Goal: Information Seeking & Learning: Find contact information

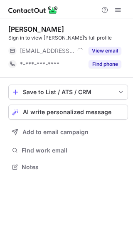
scroll to position [161, 133]
click at [16, 27] on div "Julian Gova" at bounding box center [36, 29] width 56 height 8
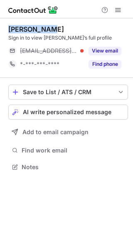
copy div "Julian Gova"
drag, startPoint x: 16, startPoint y: 27, endPoint x: 34, endPoint y: 27, distance: 17.5
click at [34, 27] on div "Julian Gova" at bounding box center [36, 29] width 56 height 8
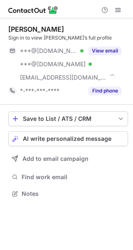
scroll to position [188, 133]
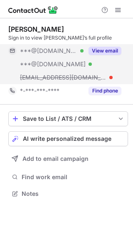
click at [97, 50] on button "View email" at bounding box center [105, 51] width 33 height 8
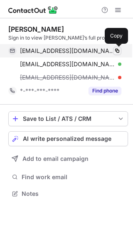
click at [118, 51] on span at bounding box center [117, 50] width 7 height 7
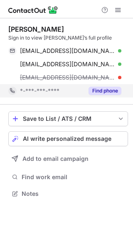
click at [102, 92] on button "Find phone" at bounding box center [105, 91] width 33 height 8
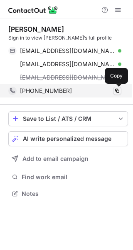
click at [115, 92] on span at bounding box center [117, 90] width 7 height 7
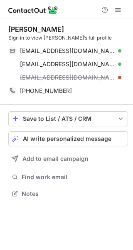
click at [21, 29] on div "Dragan Mergelmeier" at bounding box center [36, 29] width 56 height 8
drag, startPoint x: 21, startPoint y: 29, endPoint x: 53, endPoint y: 30, distance: 32.1
click at [53, 30] on div "Dragan Mergelmeier" at bounding box center [36, 29] width 56 height 8
copy div "Dragan Mergelmeier"
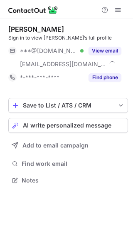
scroll to position [174, 133]
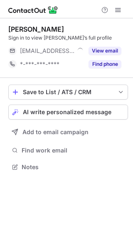
scroll to position [161, 133]
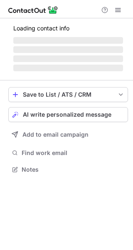
scroll to position [174, 133]
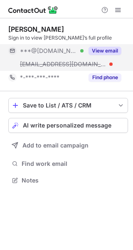
click at [109, 50] on button "View email" at bounding box center [105, 51] width 33 height 8
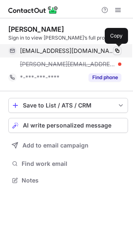
click at [117, 52] on span at bounding box center [117, 50] width 7 height 7
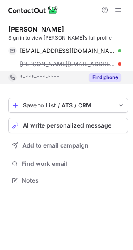
click at [95, 74] on button "Find phone" at bounding box center [105, 77] width 33 height 8
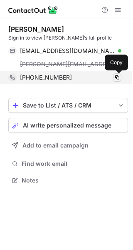
click at [117, 79] on span at bounding box center [117, 77] width 7 height 7
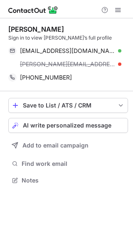
click at [27, 30] on div "[PERSON_NAME]" at bounding box center [36, 29] width 56 height 8
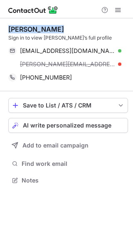
drag, startPoint x: 27, startPoint y: 30, endPoint x: 55, endPoint y: 30, distance: 28.3
click at [55, 30] on div "[PERSON_NAME]" at bounding box center [68, 29] width 120 height 8
copy div "[PERSON_NAME]"
